Goal: Information Seeking & Learning: Find specific fact

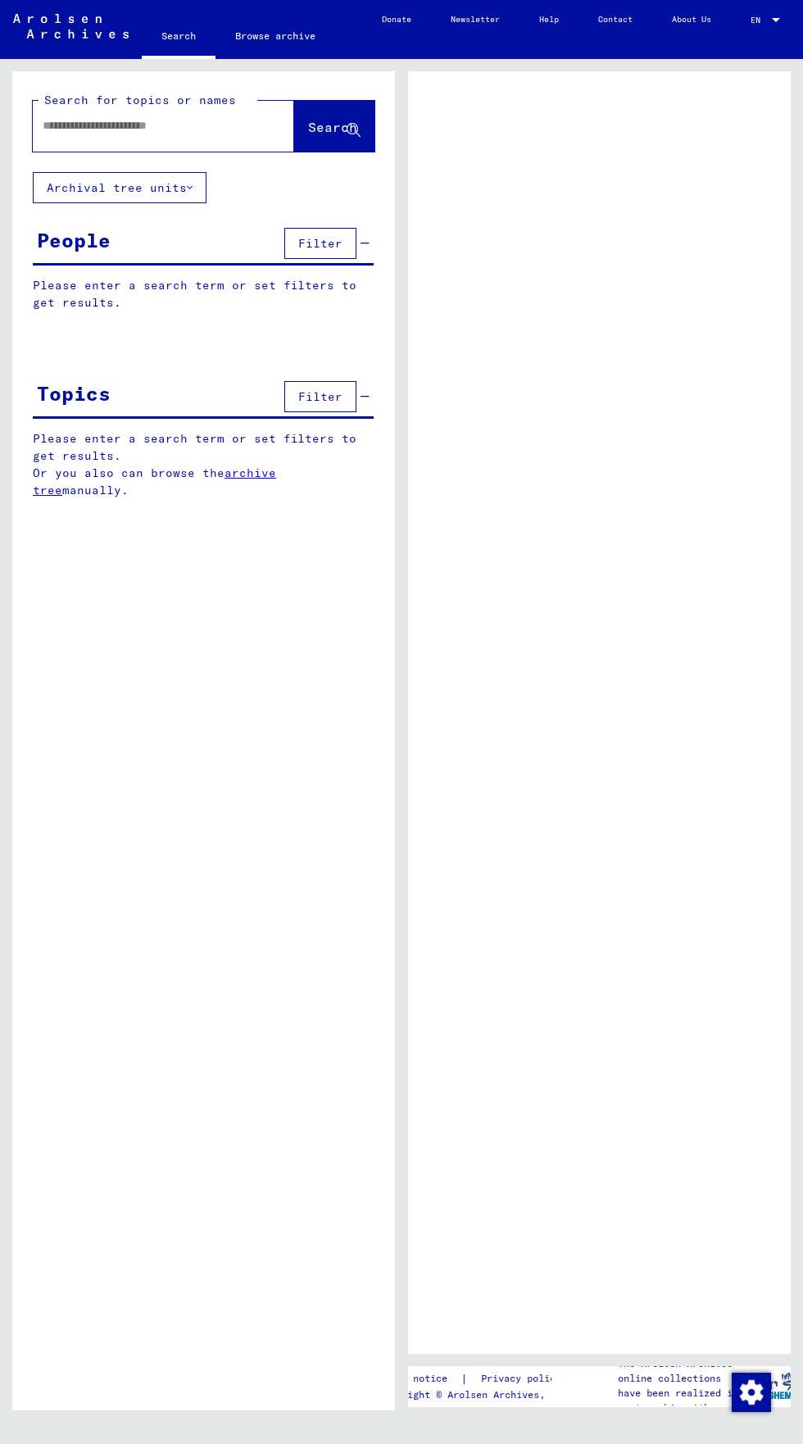
click at [56, 125] on input "text" at bounding box center [149, 125] width 212 height 17
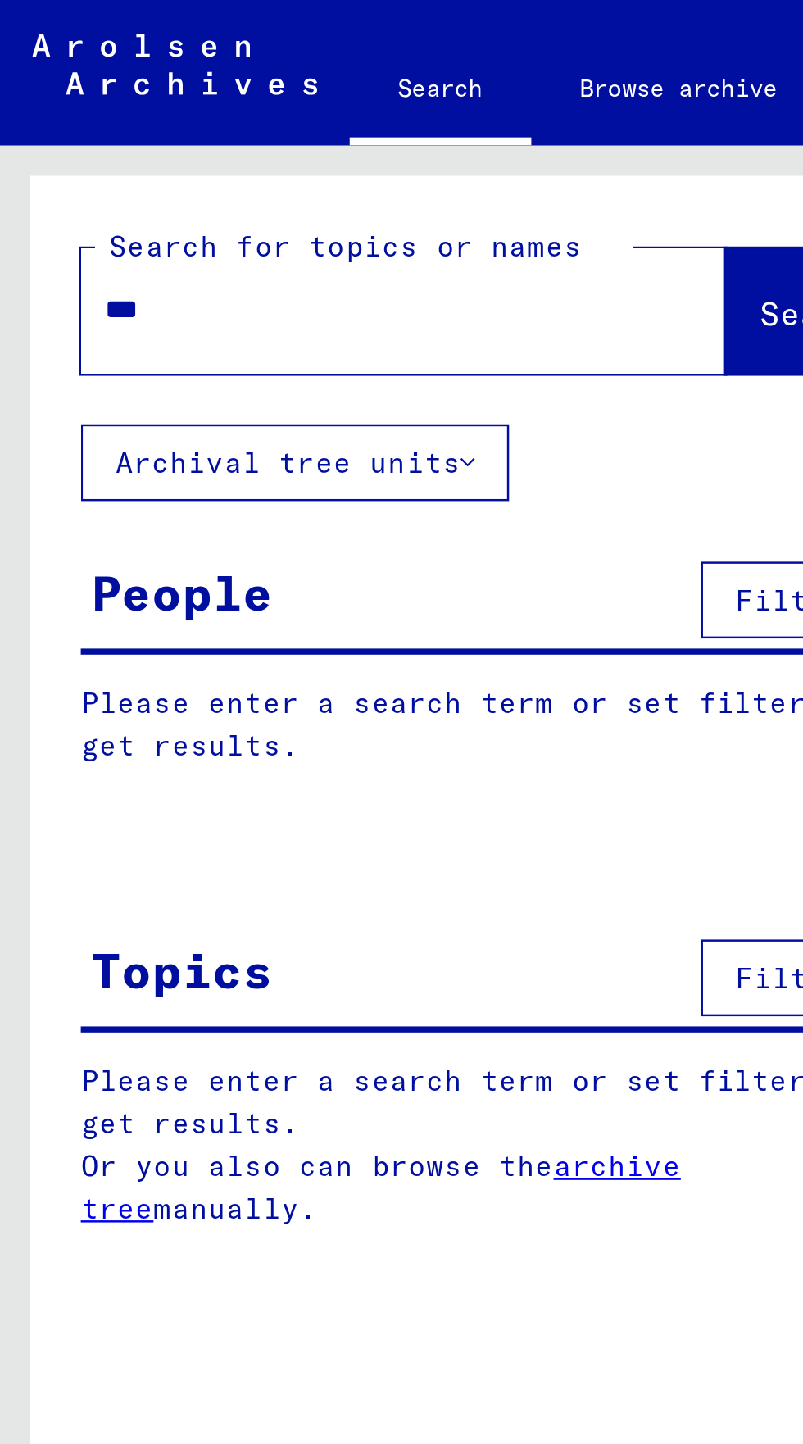
type input "****"
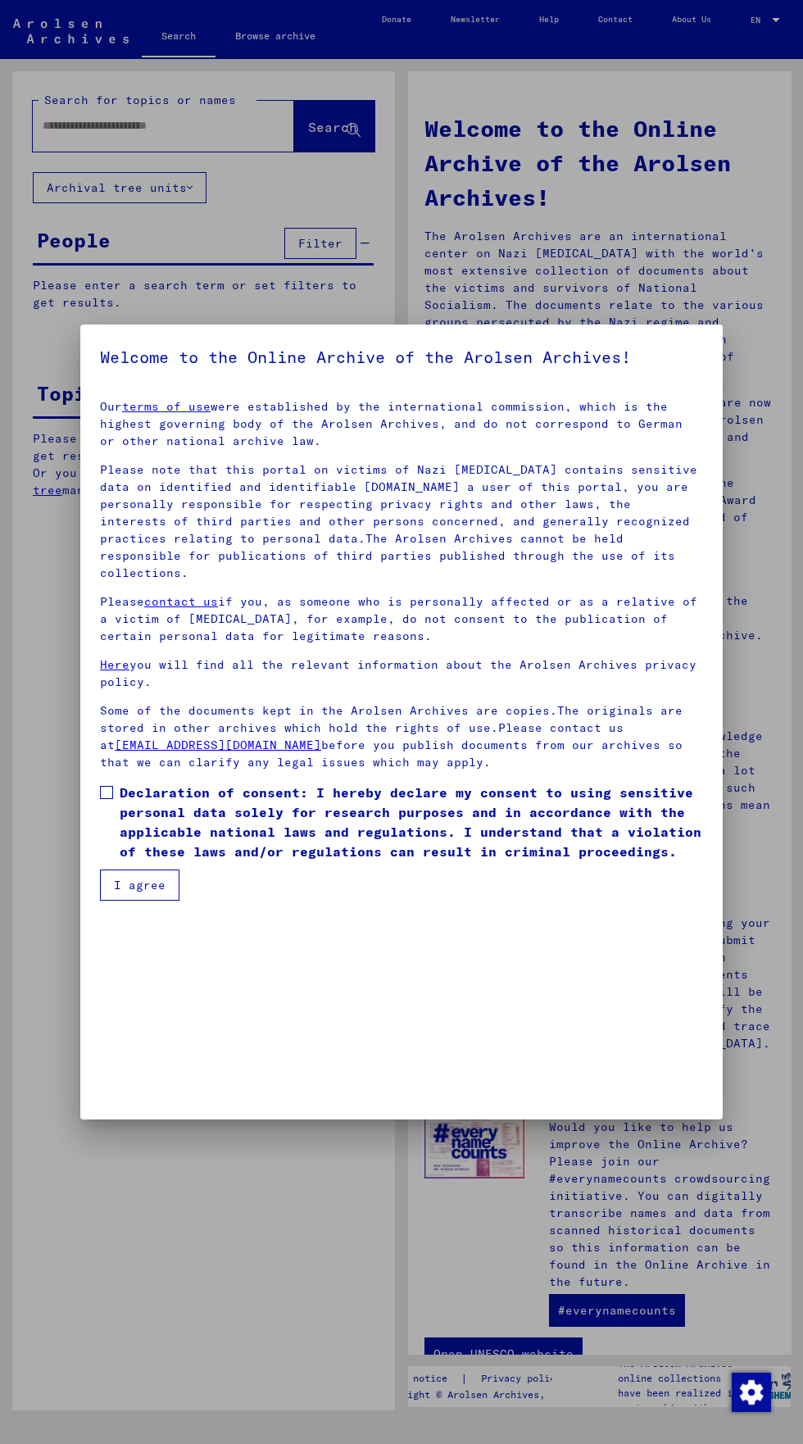
scroll to position [352, 0]
click at [107, 799] on span at bounding box center [106, 792] width 13 height 13
click at [139, 1105] on mat-dialog-container "Welcome to the Online Archive of the Arolsen Archives! Our terms of use were es…" at bounding box center [401, 722] width 643 height 794
click at [127, 901] on button "I agree" at bounding box center [140, 885] width 80 height 31
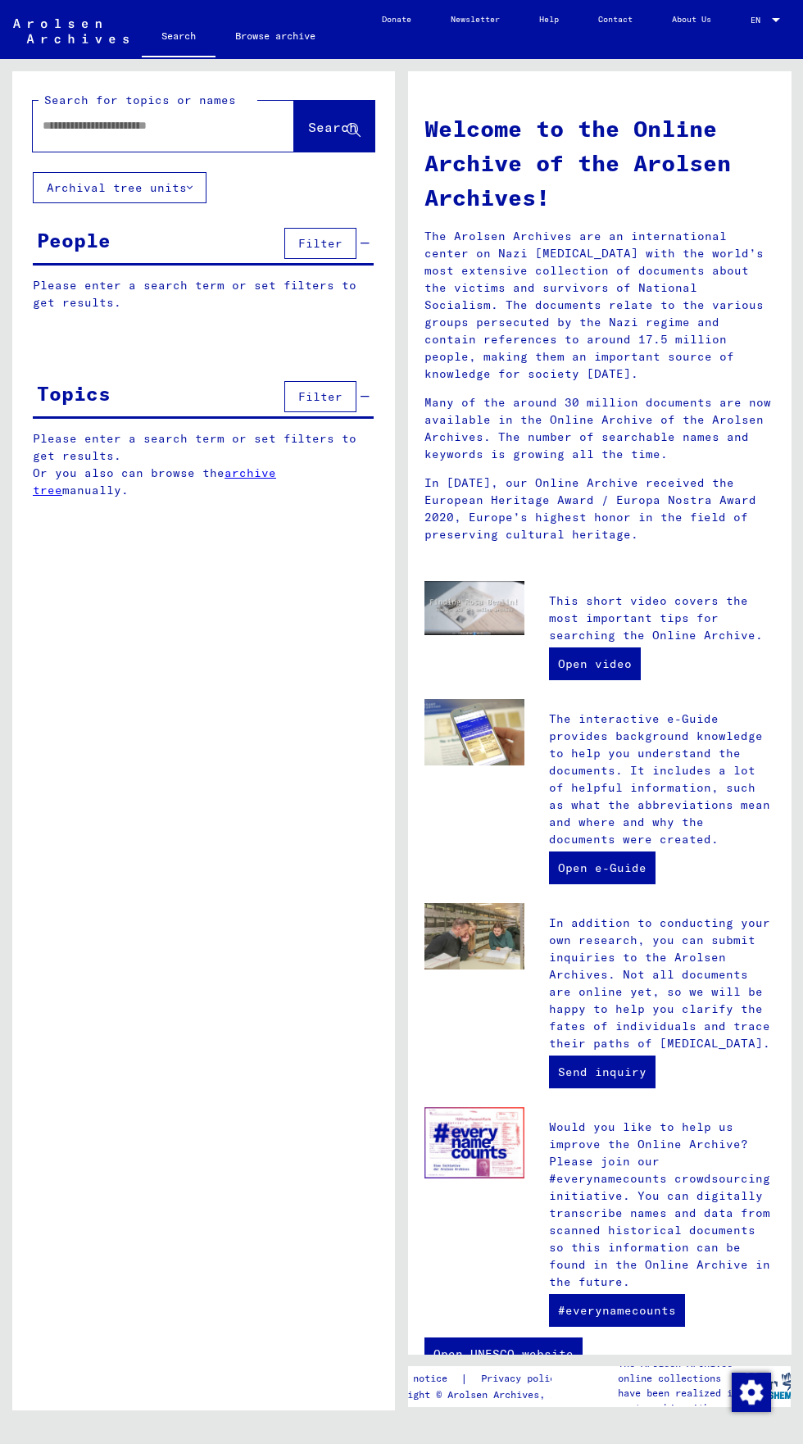
click at [74, 126] on input "text" at bounding box center [144, 125] width 202 height 17
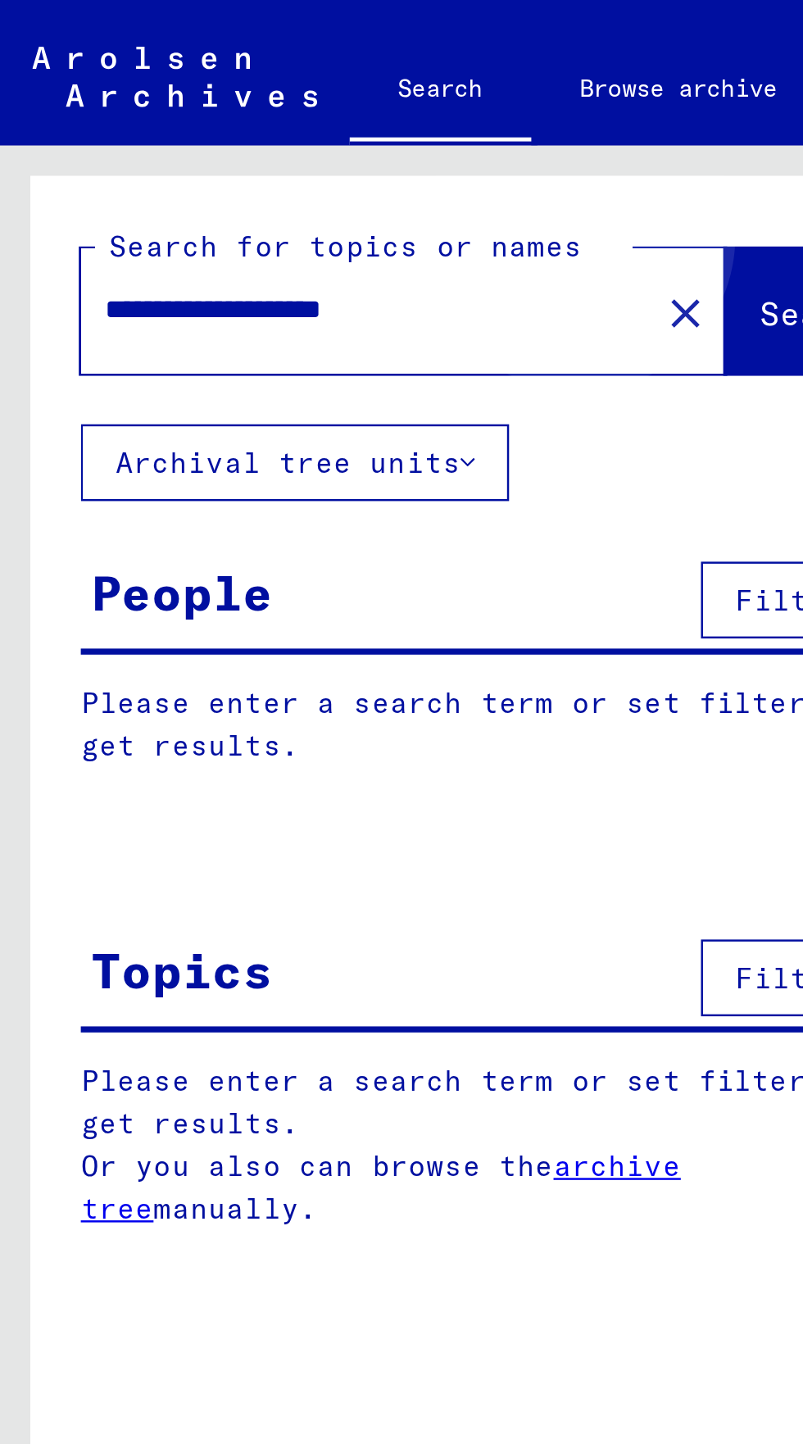
type input "**********"
click at [302, 115] on button "Search" at bounding box center [334, 126] width 80 height 51
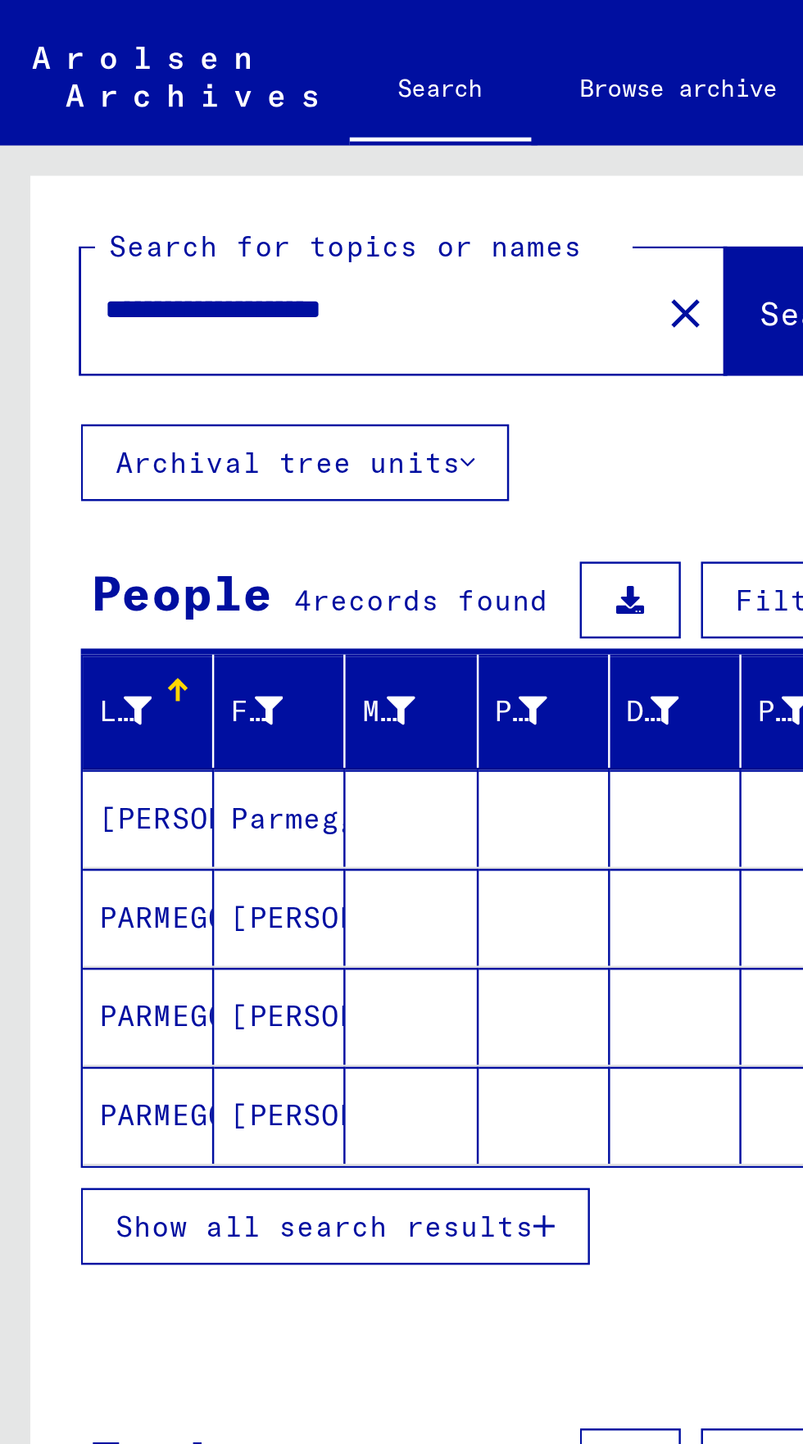
click at [98, 330] on mat-cell "Parmeggiani" at bounding box center [113, 331] width 53 height 39
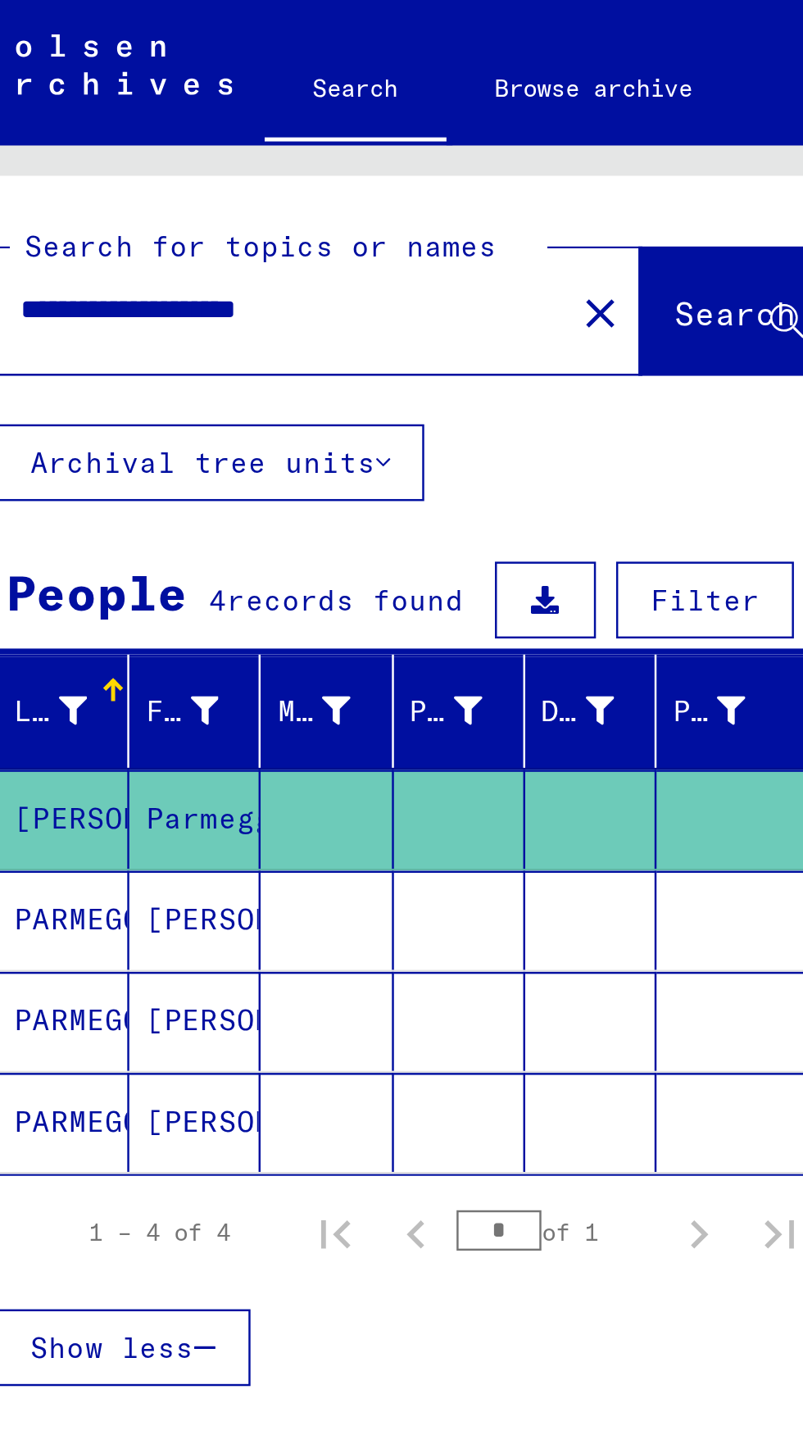
click at [80, 375] on mat-cell "PARMEGGIANI" at bounding box center [60, 373] width 53 height 40
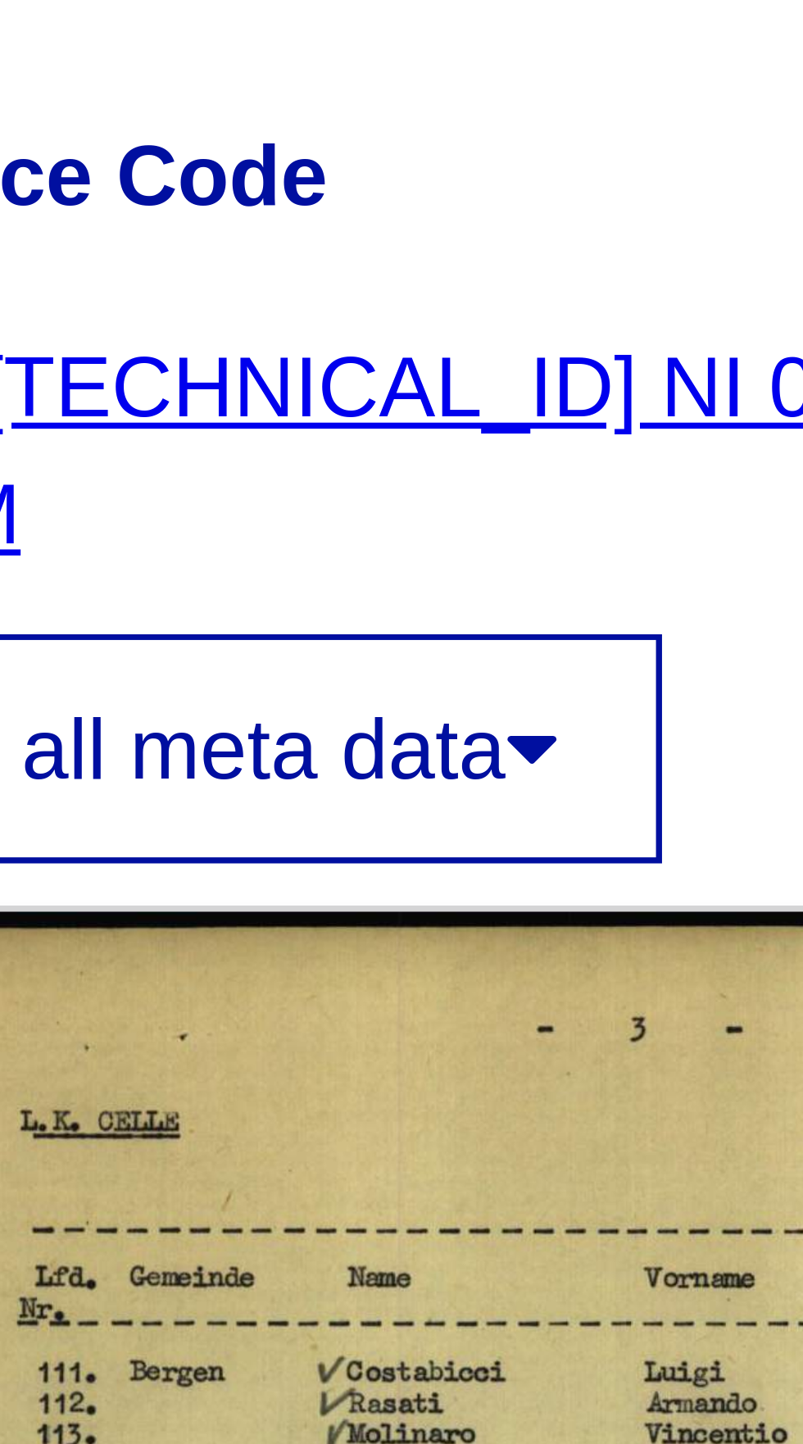
scroll to position [48, 0]
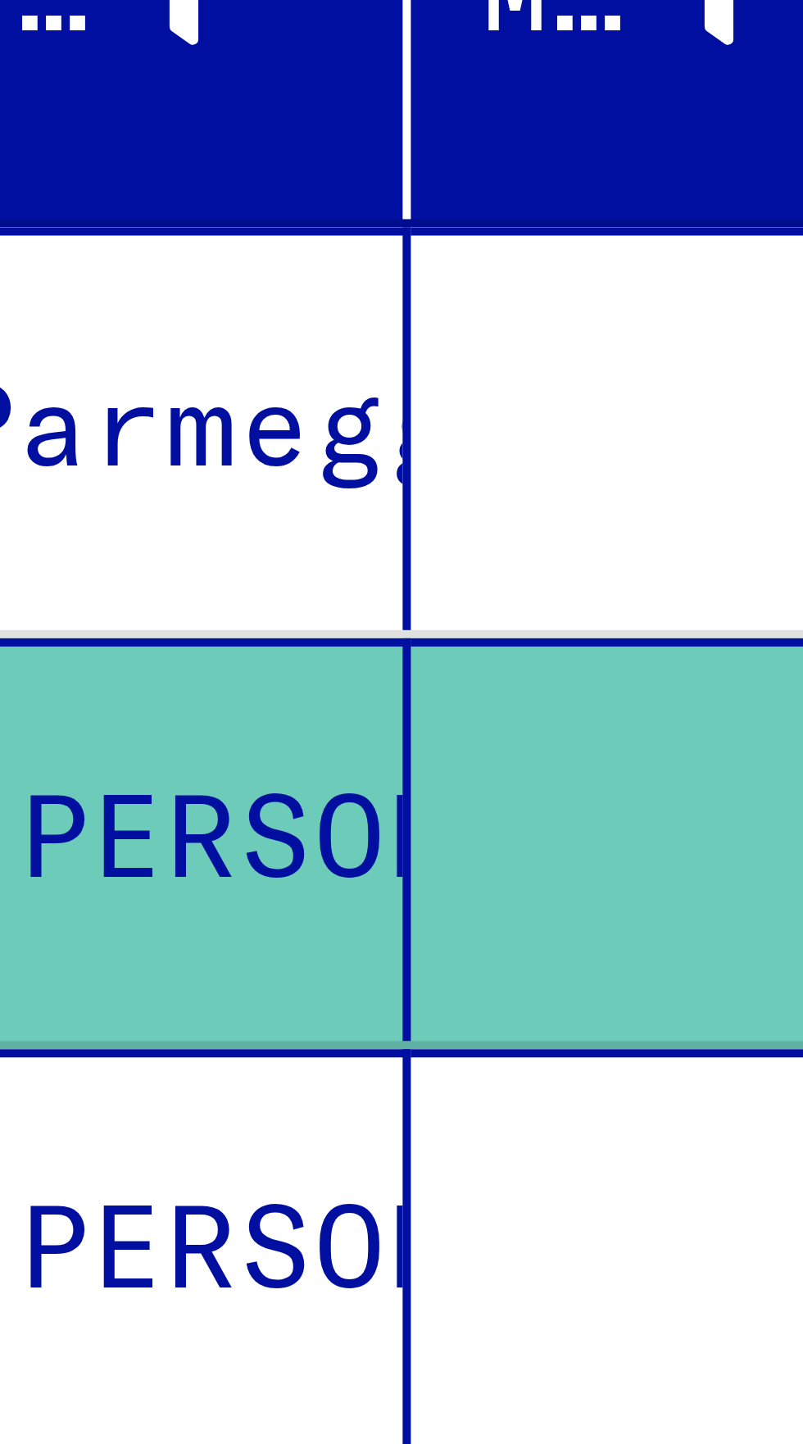
click at [111, 394] on mat-cell "[PERSON_NAME]" at bounding box center [113, 414] width 53 height 40
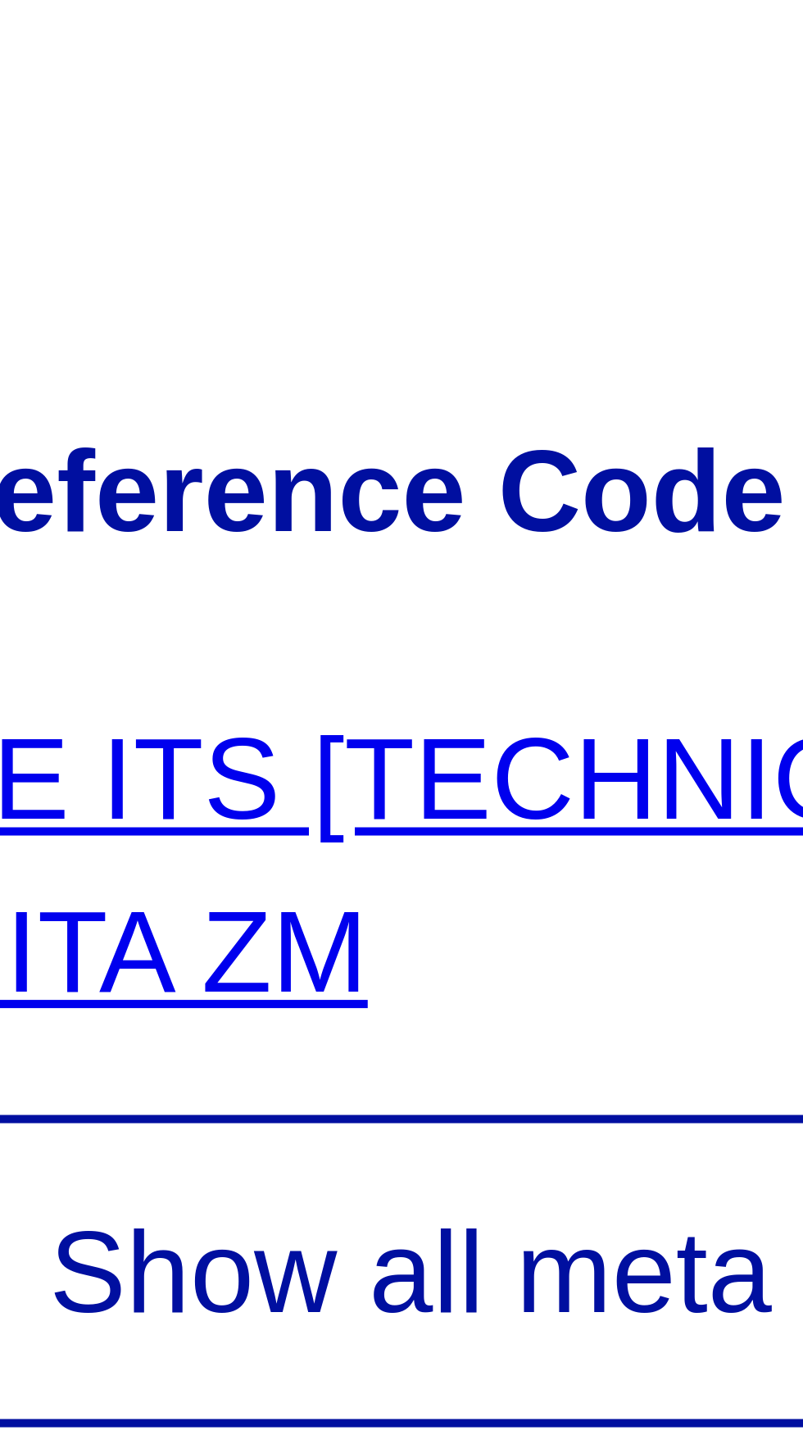
scroll to position [91, 0]
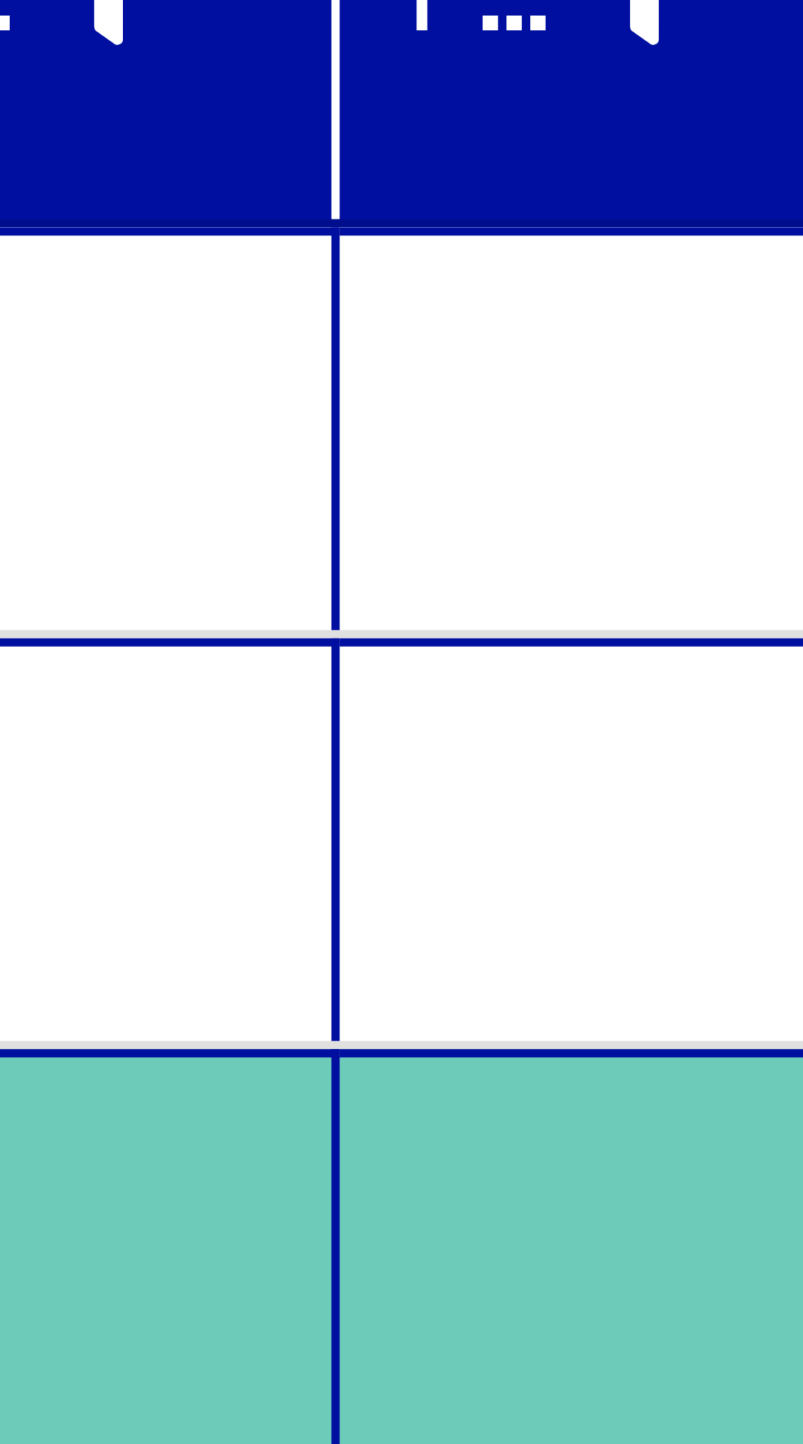
click at [274, 435] on mat-cell at bounding box center [274, 455] width 53 height 40
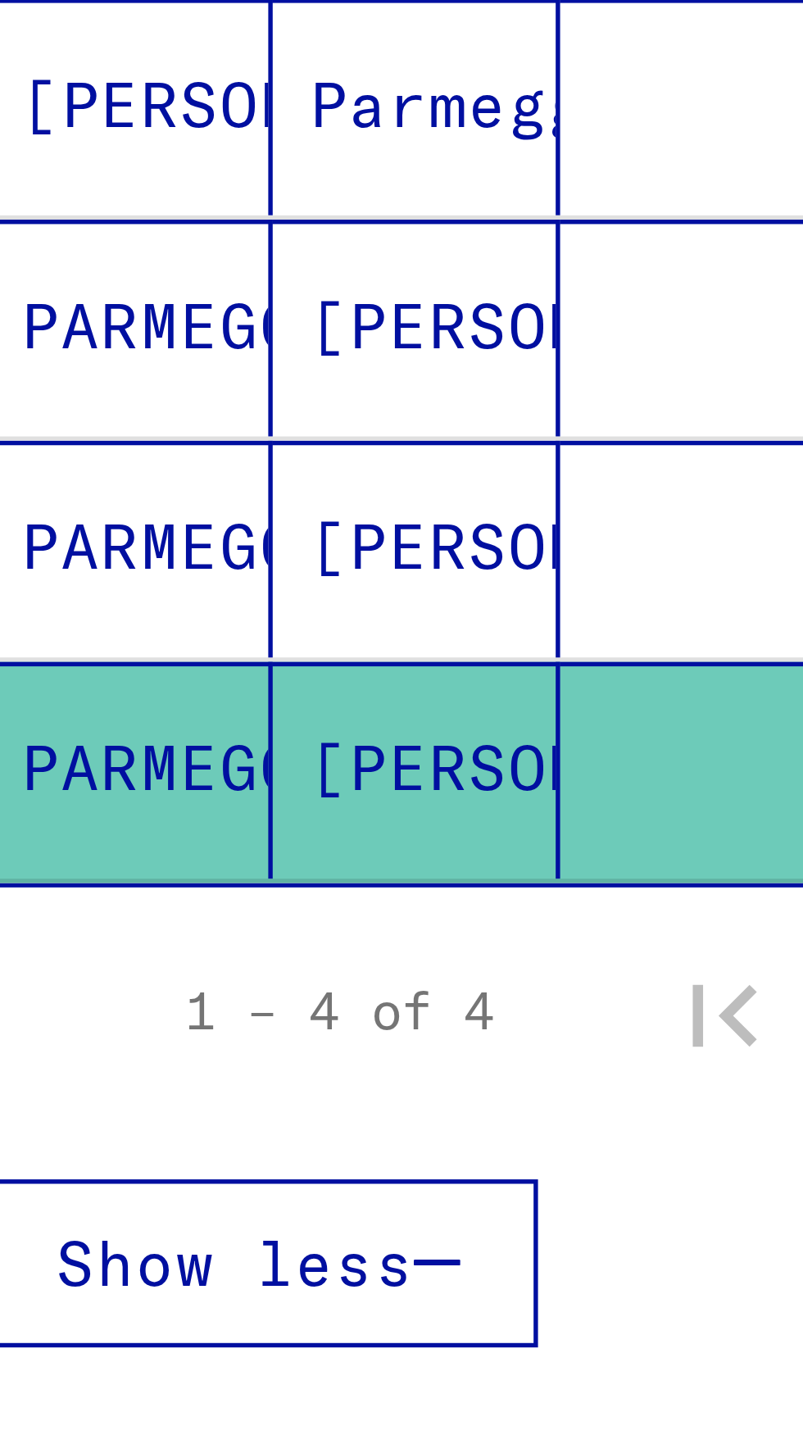
scroll to position [91, 0]
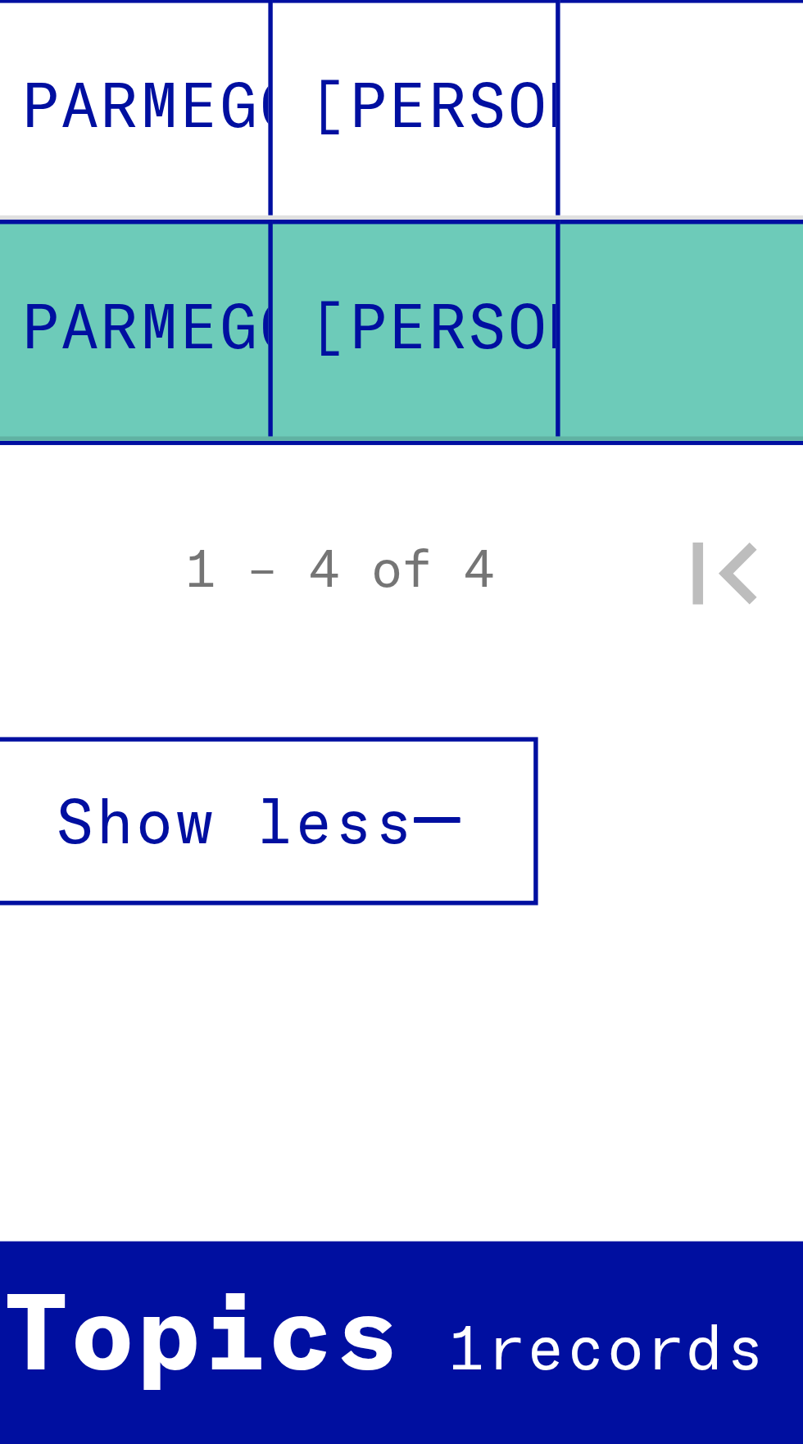
click at [130, 637] on span "records found" at bounding box center [175, 644] width 96 height 15
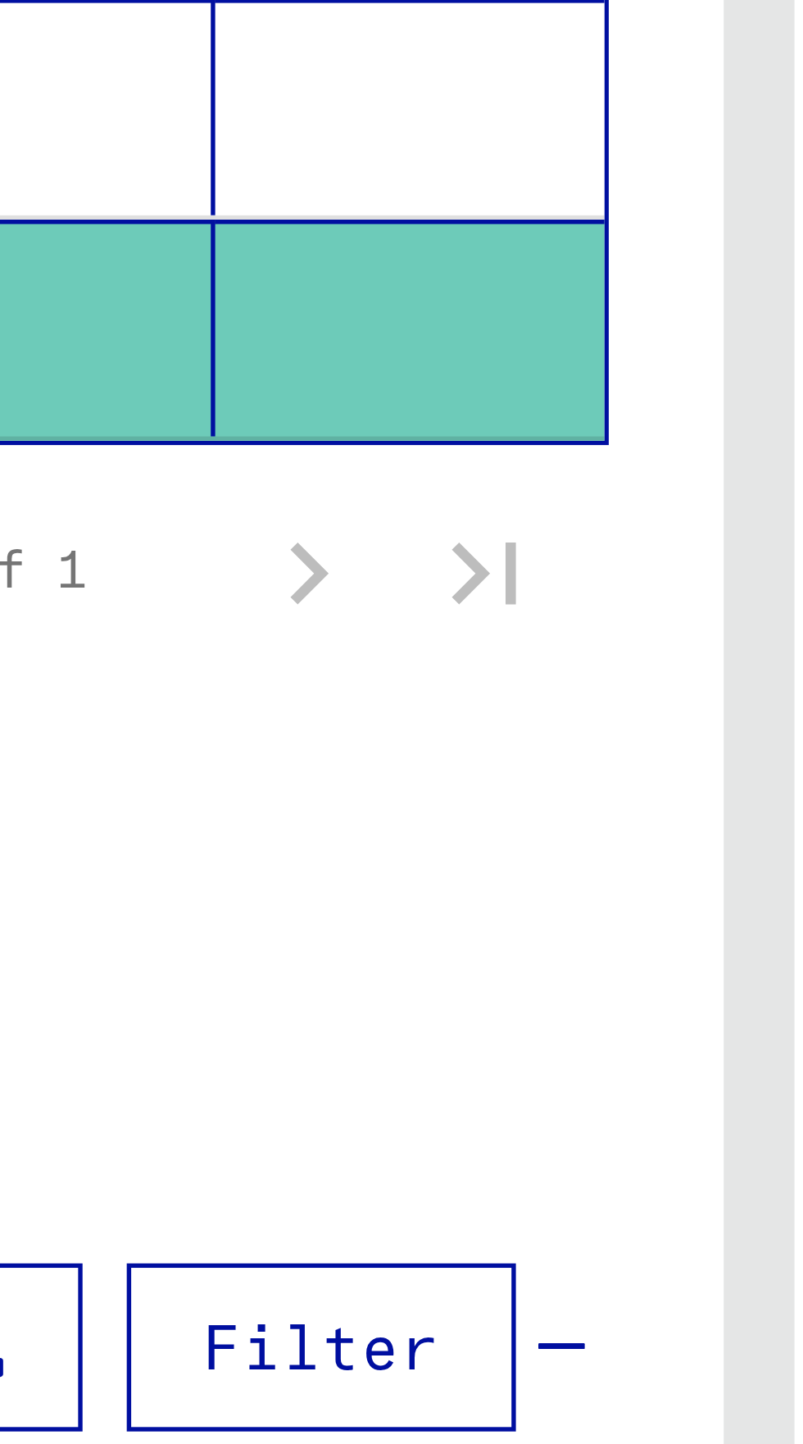
click at [299, 709] on div "Records of the ITS and its predecessors / Inquiry processing / ITS case files a…" at bounding box center [239, 720] width 154 height 23
